Goal: Information Seeking & Learning: Learn about a topic

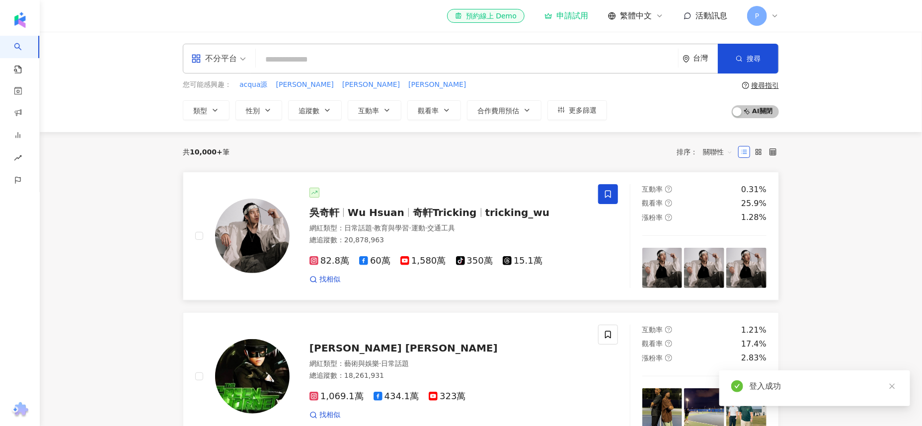
click at [238, 230] on img at bounding box center [252, 236] width 75 height 75
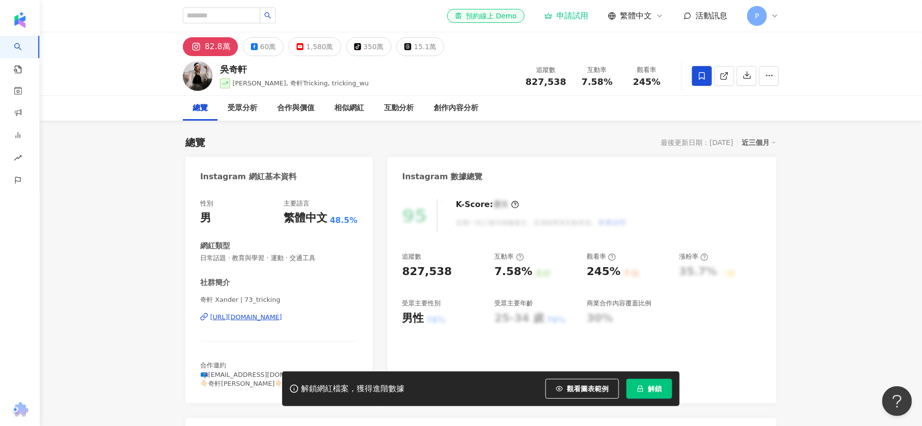
click at [771, 13] on icon at bounding box center [775, 16] width 8 height 8
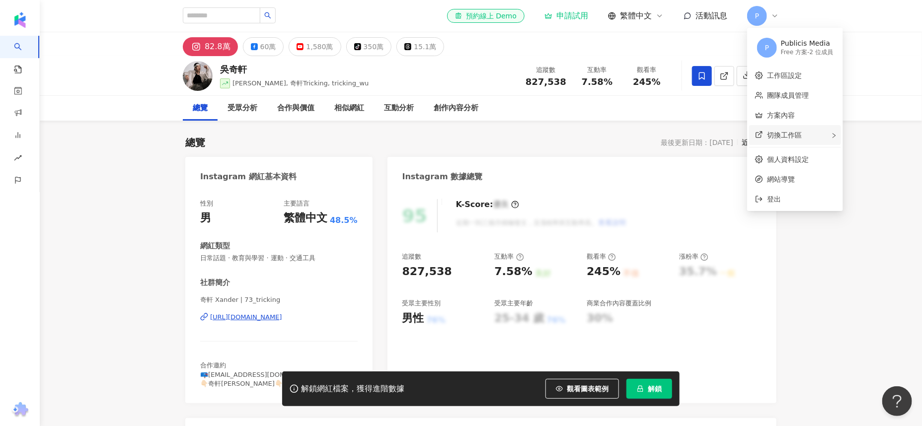
click at [832, 135] on icon "right" at bounding box center [834, 136] width 6 height 6
click at [793, 75] on link "工作區設定" at bounding box center [784, 76] width 35 height 8
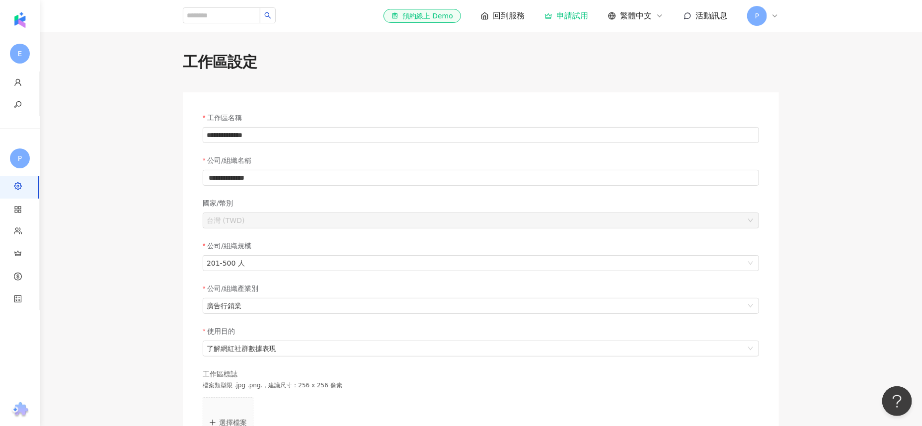
click at [765, 14] on span "P" at bounding box center [757, 16] width 20 height 20
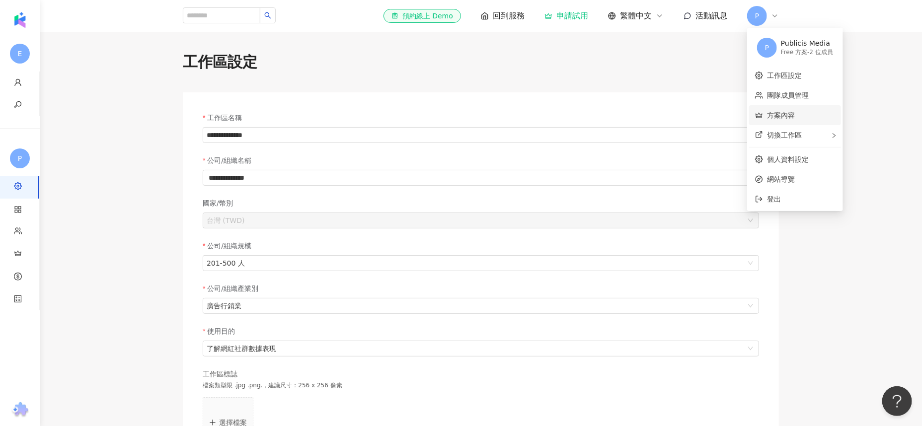
click at [782, 118] on link "方案內容" at bounding box center [781, 115] width 28 height 8
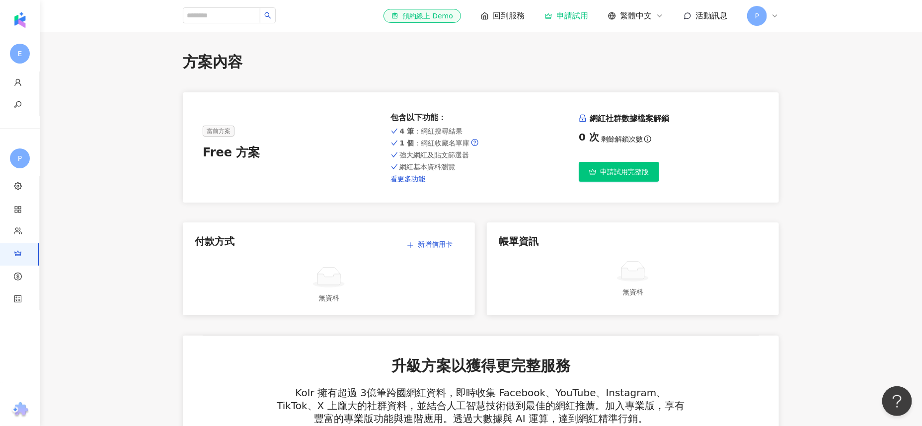
click at [763, 15] on span "P" at bounding box center [757, 16] width 20 height 20
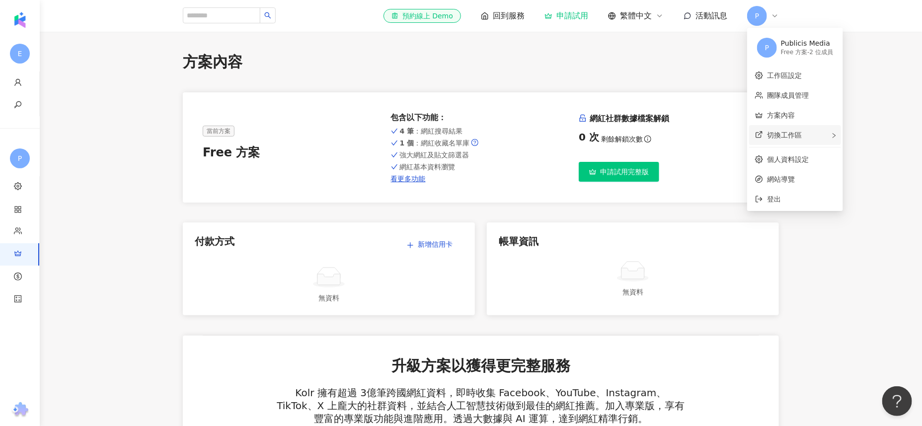
click at [828, 135] on div "切換工作區" at bounding box center [795, 135] width 92 height 20
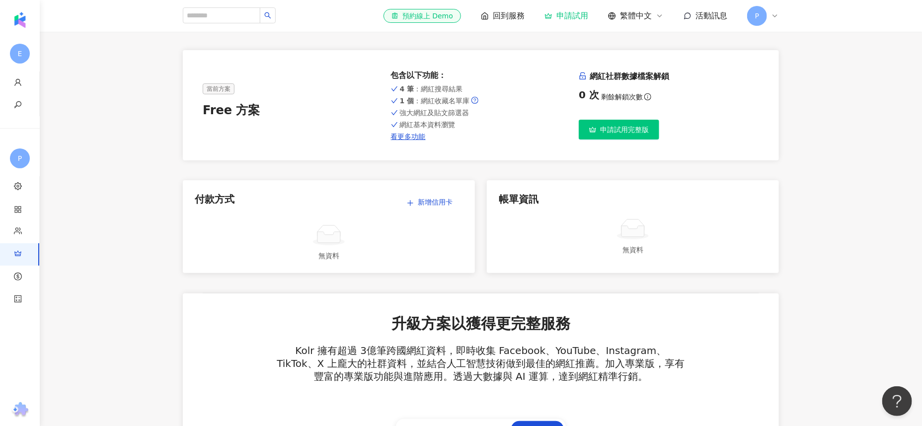
scroll to position [62, 0]
